Goal: Task Accomplishment & Management: Use online tool/utility

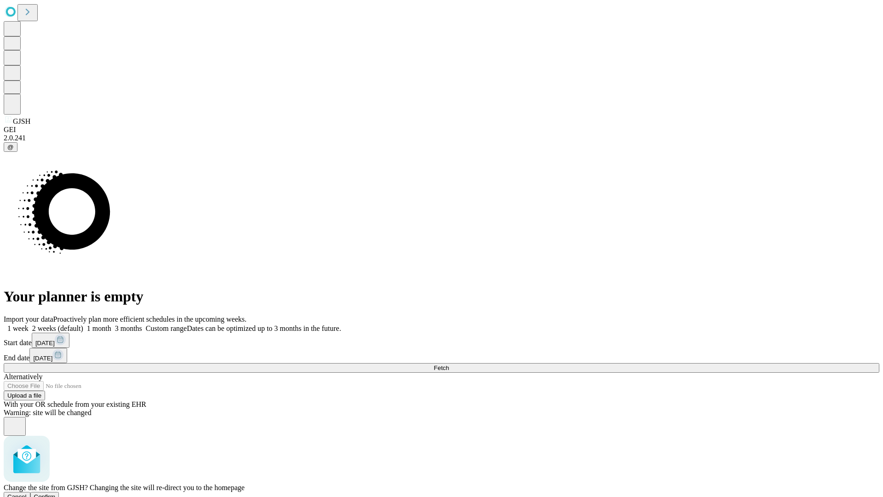
click at [56, 493] on span "Confirm" at bounding box center [45, 496] width 22 height 7
click at [111, 324] on label "1 month" at bounding box center [97, 328] width 28 height 8
click at [449, 364] on span "Fetch" at bounding box center [441, 367] width 15 height 7
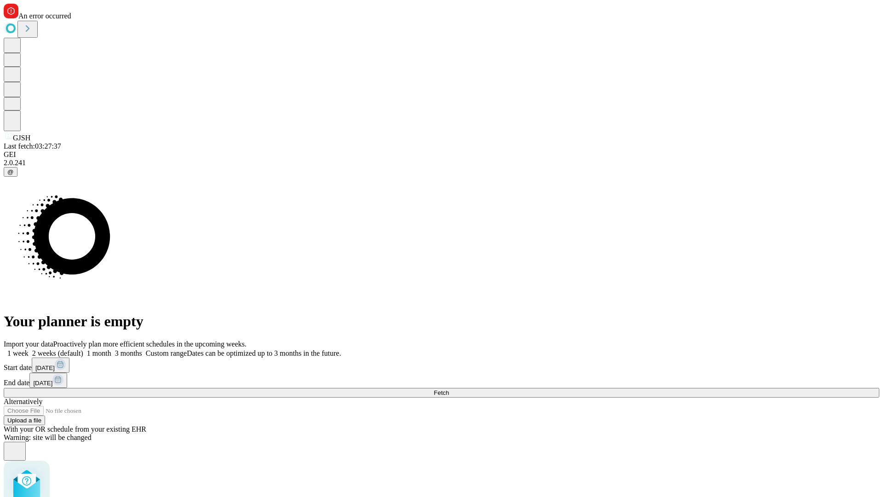
click at [111, 349] on label "1 month" at bounding box center [97, 353] width 28 height 8
click at [449, 389] on span "Fetch" at bounding box center [441, 392] width 15 height 7
click at [111, 349] on label "1 month" at bounding box center [97, 353] width 28 height 8
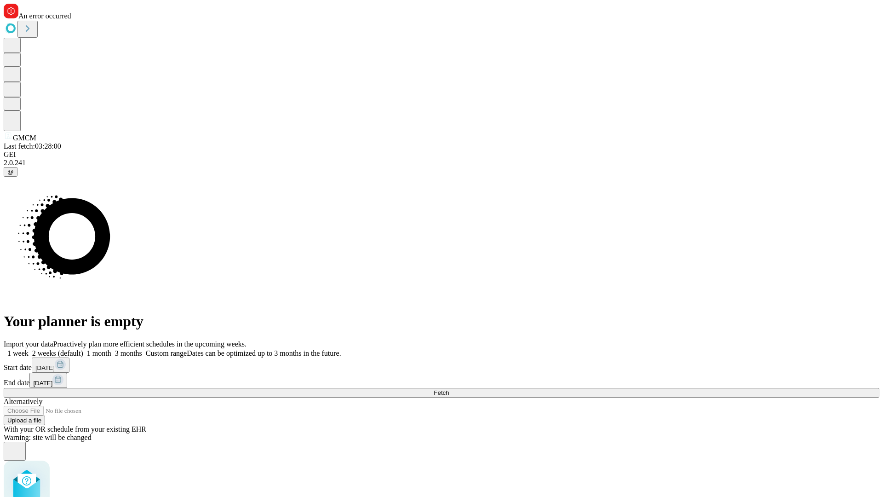
click at [449, 389] on span "Fetch" at bounding box center [441, 392] width 15 height 7
click at [111, 349] on label "1 month" at bounding box center [97, 353] width 28 height 8
click at [449, 389] on span "Fetch" at bounding box center [441, 392] width 15 height 7
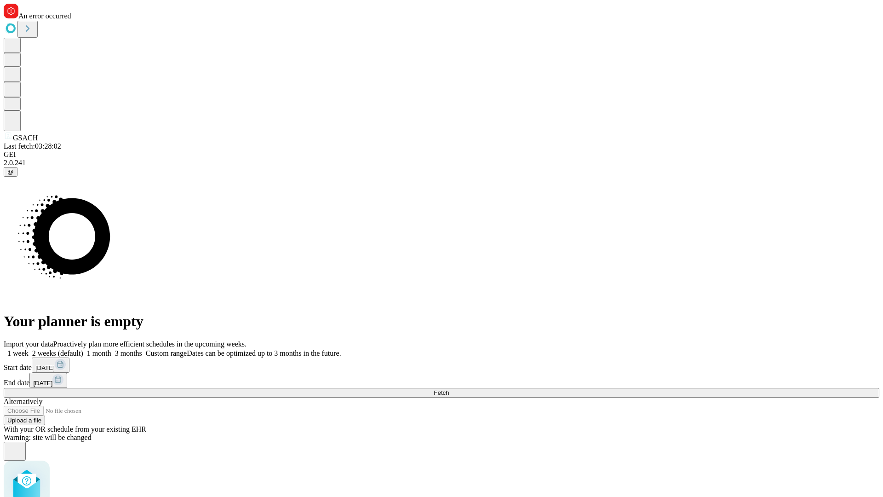
click at [111, 349] on label "1 month" at bounding box center [97, 353] width 28 height 8
click at [449, 389] on span "Fetch" at bounding box center [441, 392] width 15 height 7
click at [111, 349] on label "1 month" at bounding box center [97, 353] width 28 height 8
click at [449, 389] on span "Fetch" at bounding box center [441, 392] width 15 height 7
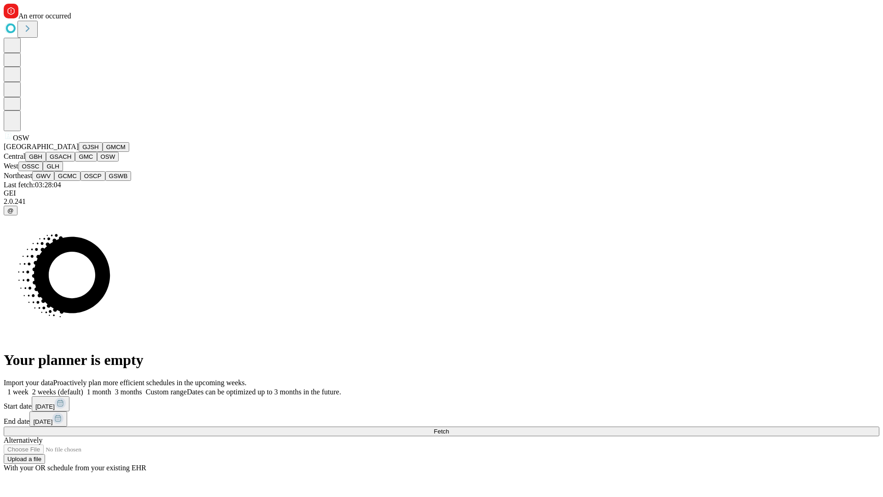
click at [43, 171] on button "OSSC" at bounding box center [30, 166] width 25 height 10
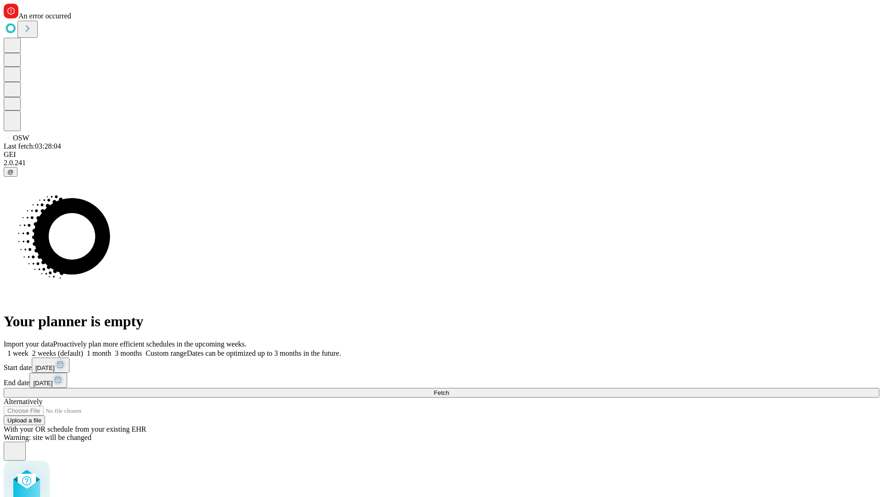
click at [111, 349] on label "1 month" at bounding box center [97, 353] width 28 height 8
click at [449, 389] on span "Fetch" at bounding box center [441, 392] width 15 height 7
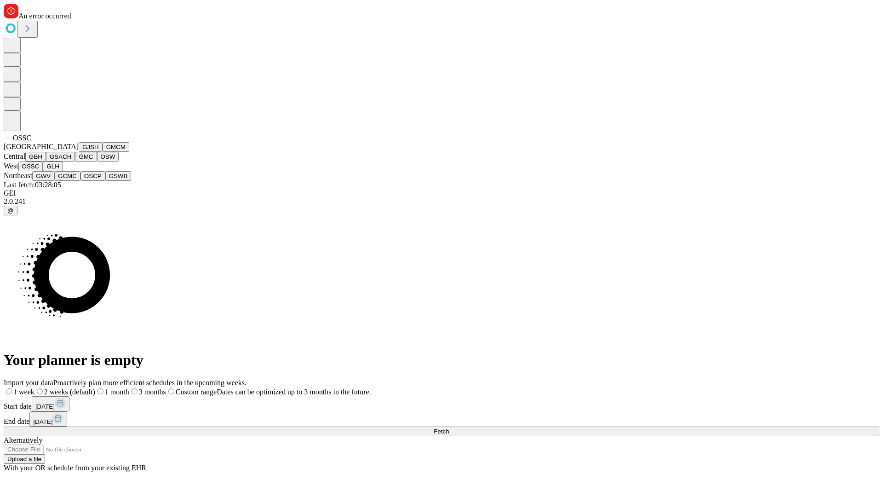
click at [63, 171] on button "GLH" at bounding box center [53, 166] width 20 height 10
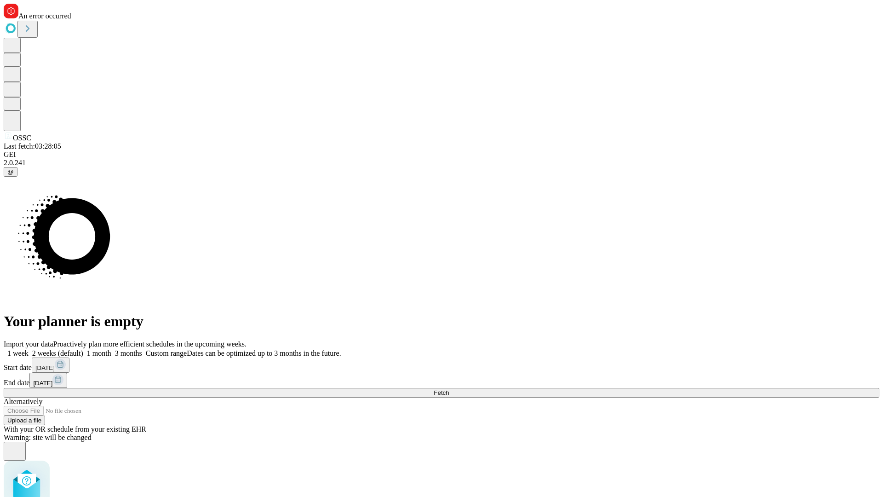
click at [111, 349] on label "1 month" at bounding box center [97, 353] width 28 height 8
click at [449, 389] on span "Fetch" at bounding box center [441, 392] width 15 height 7
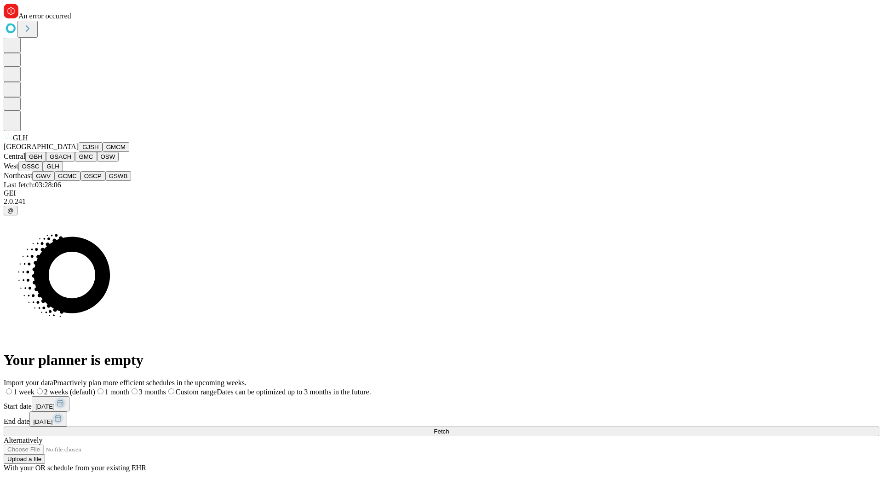
click at [54, 181] on button "GWV" at bounding box center [43, 176] width 22 height 10
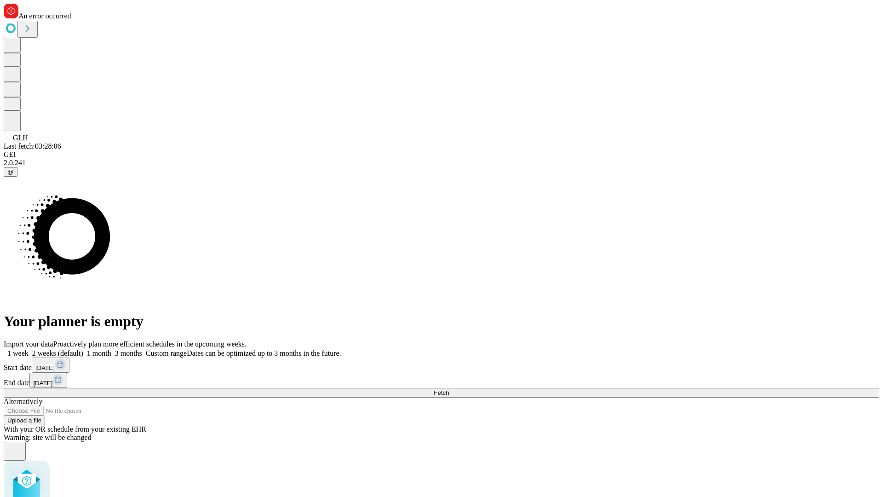
click at [111, 349] on label "1 month" at bounding box center [97, 353] width 28 height 8
click at [449, 389] on span "Fetch" at bounding box center [441, 392] width 15 height 7
click at [111, 349] on label "1 month" at bounding box center [97, 353] width 28 height 8
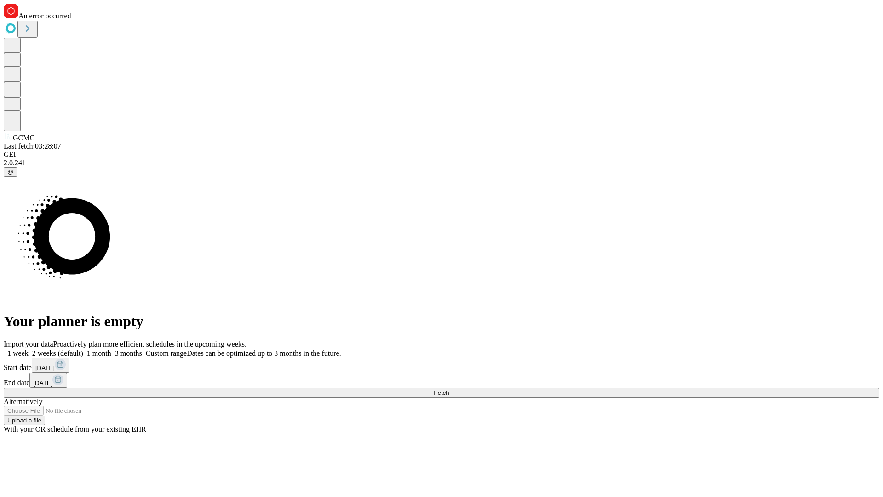
click at [449, 389] on span "Fetch" at bounding box center [441, 392] width 15 height 7
click at [111, 349] on label "1 month" at bounding box center [97, 353] width 28 height 8
click at [449, 389] on span "Fetch" at bounding box center [441, 392] width 15 height 7
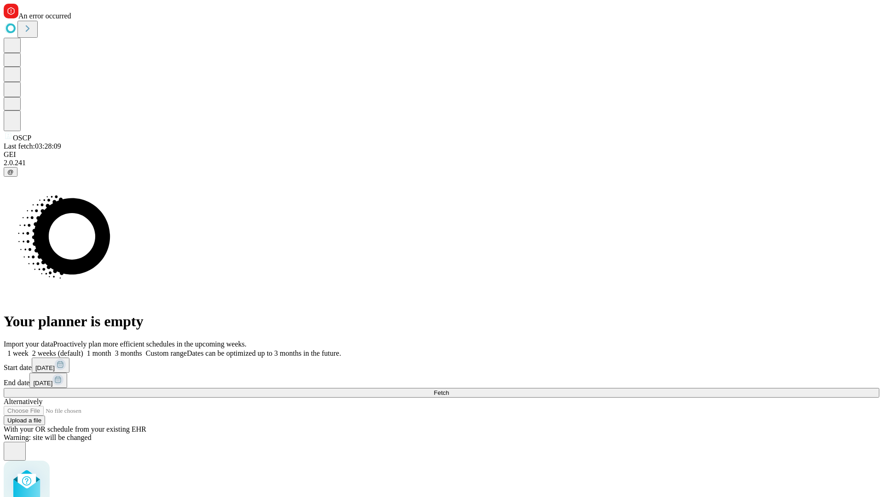
click at [111, 349] on label "1 month" at bounding box center [97, 353] width 28 height 8
click at [449, 389] on span "Fetch" at bounding box center [441, 392] width 15 height 7
